Goal: Information Seeking & Learning: Learn about a topic

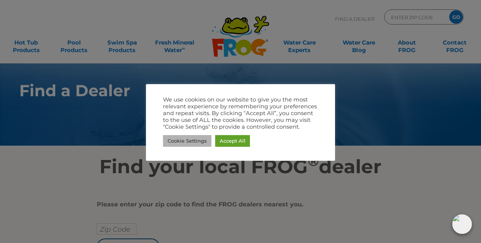
click at [201, 140] on link "Cookie Settings" at bounding box center [187, 141] width 48 height 12
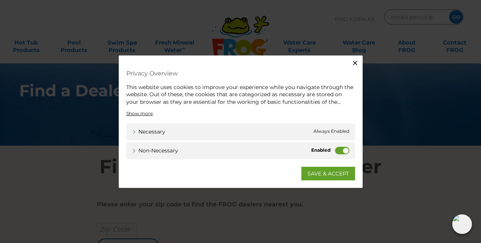
click at [342, 153] on label "Non-necessary" at bounding box center [342, 151] width 14 height 8
click at [0, 0] on input "Non-necessary" at bounding box center [0, 0] width 0 height 0
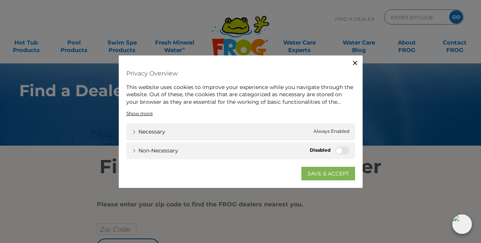
click at [329, 173] on link "SAVE & ACCEPT" at bounding box center [328, 174] width 54 height 14
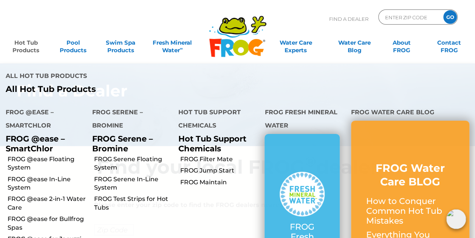
click at [29, 48] on link "Hot Tub Products" at bounding box center [26, 42] width 37 height 15
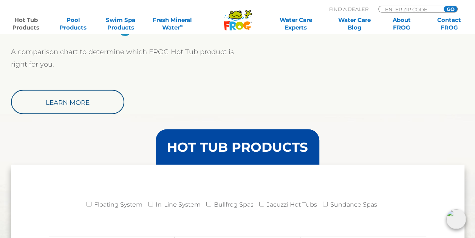
scroll to position [604, 0]
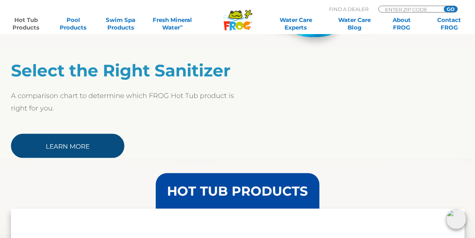
click at [93, 144] on link "Learn More" at bounding box center [67, 145] width 113 height 24
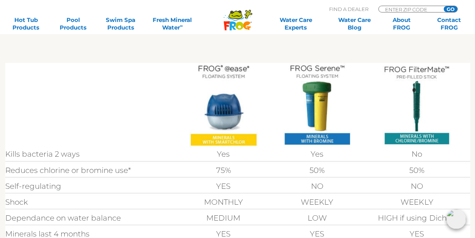
scroll to position [189, 0]
